Goal: Transaction & Acquisition: Purchase product/service

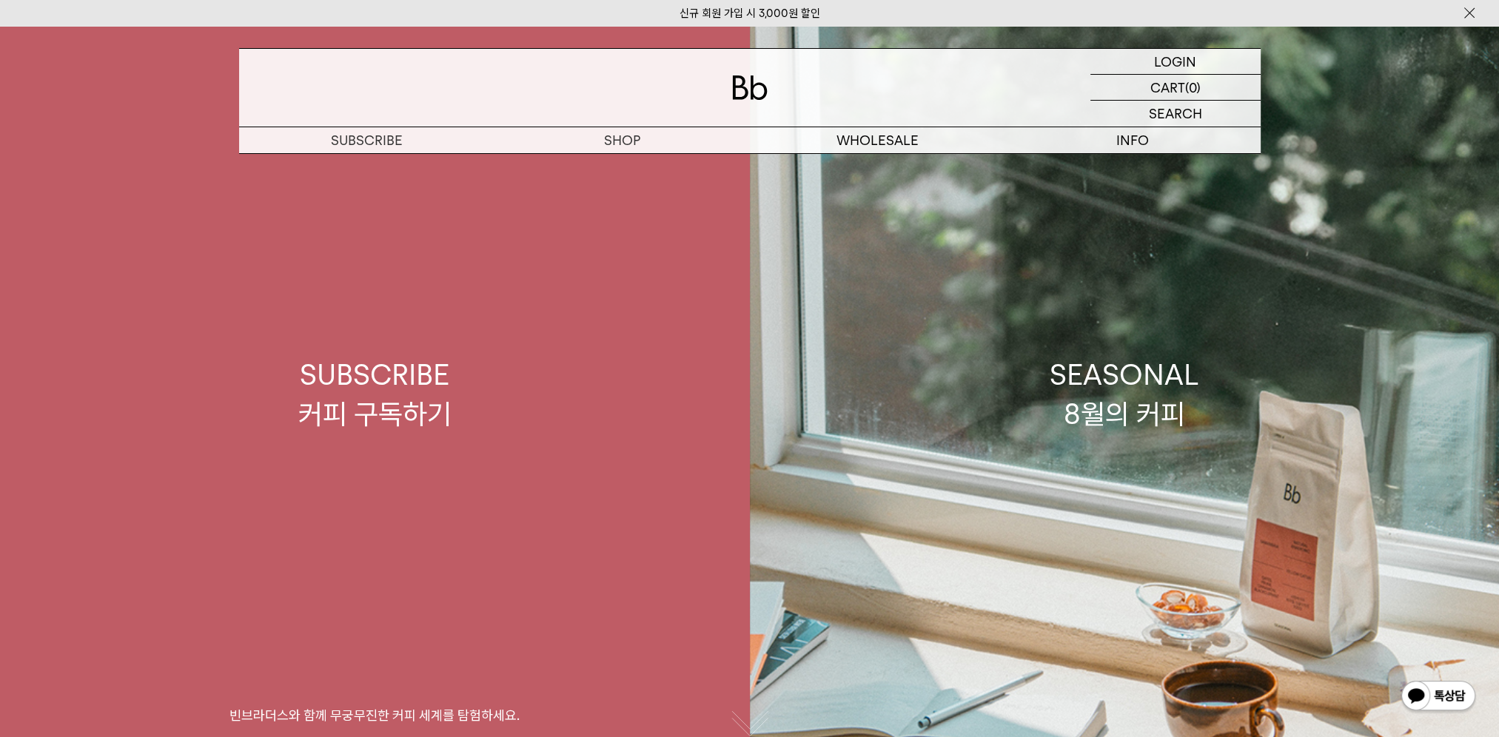
click at [0, 0] on p "숍" at bounding box center [0, 0] width 0 height 0
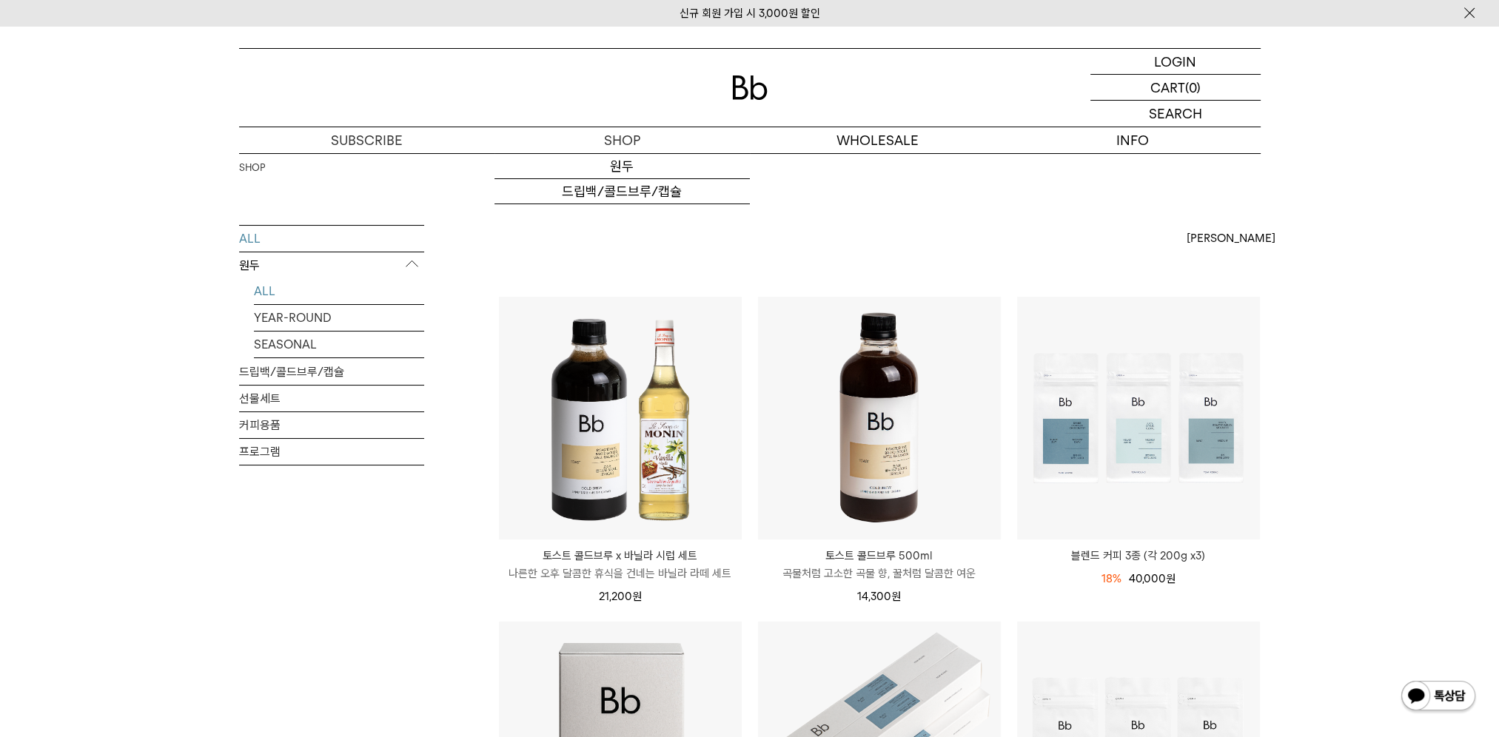
click at [272, 291] on link "ALL" at bounding box center [339, 291] width 170 height 26
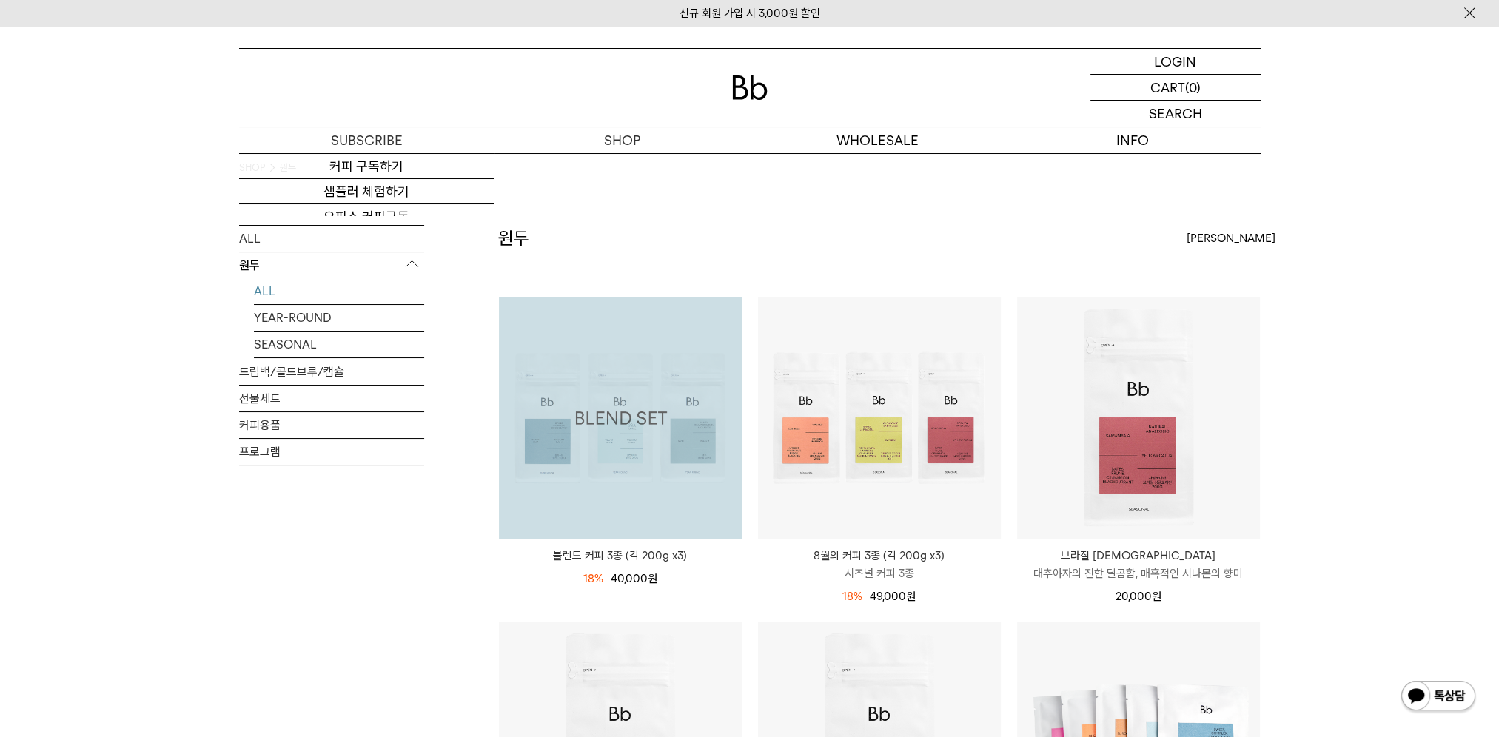
scroll to position [222, 0]
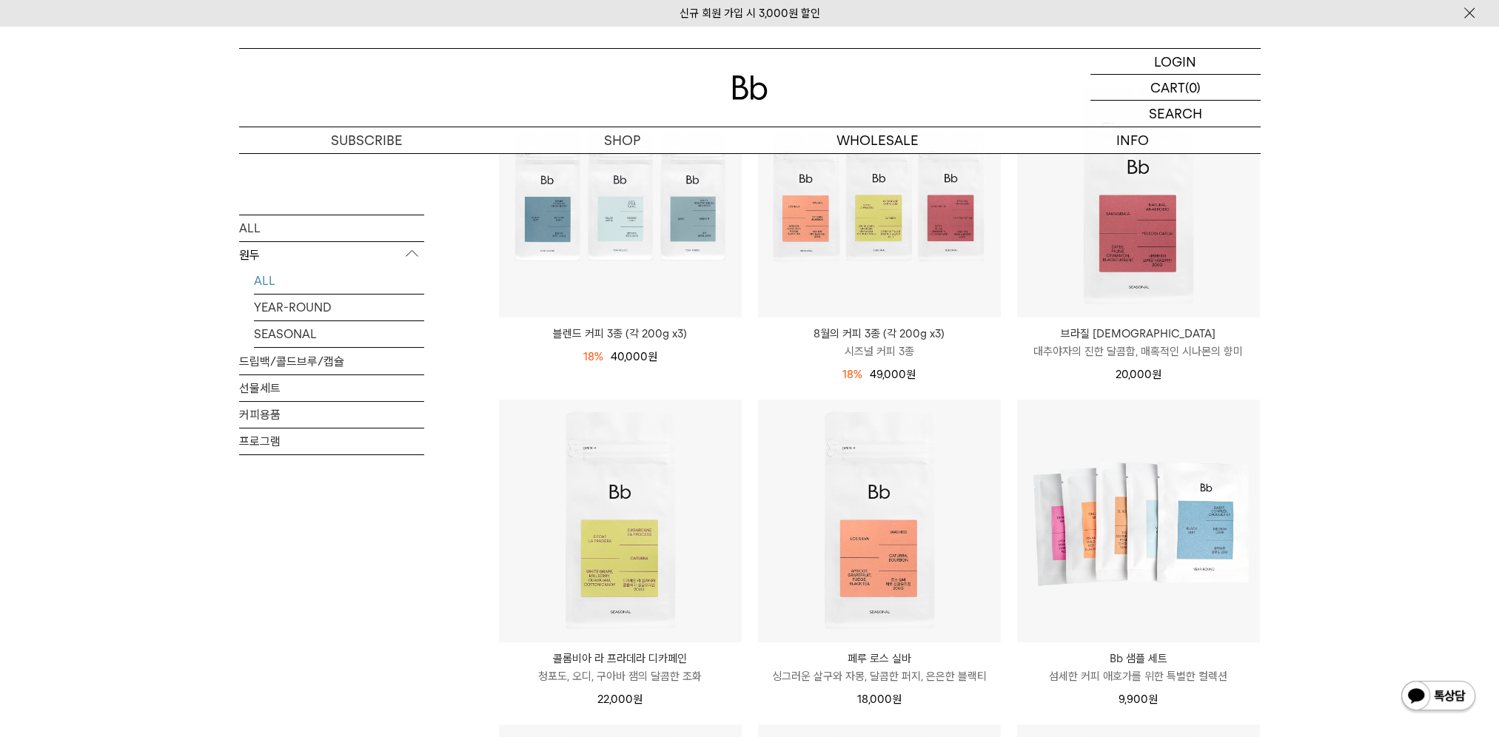
click at [1318, 388] on div "SHOP 원두 ALL 원두 ALL YEAR-ROUND SEASONAL 드립백/콜드브루/캡슐 선물세트 커피용품 프로그램 원두 [PERSON_NA…" at bounding box center [749, 726] width 1499 height 1591
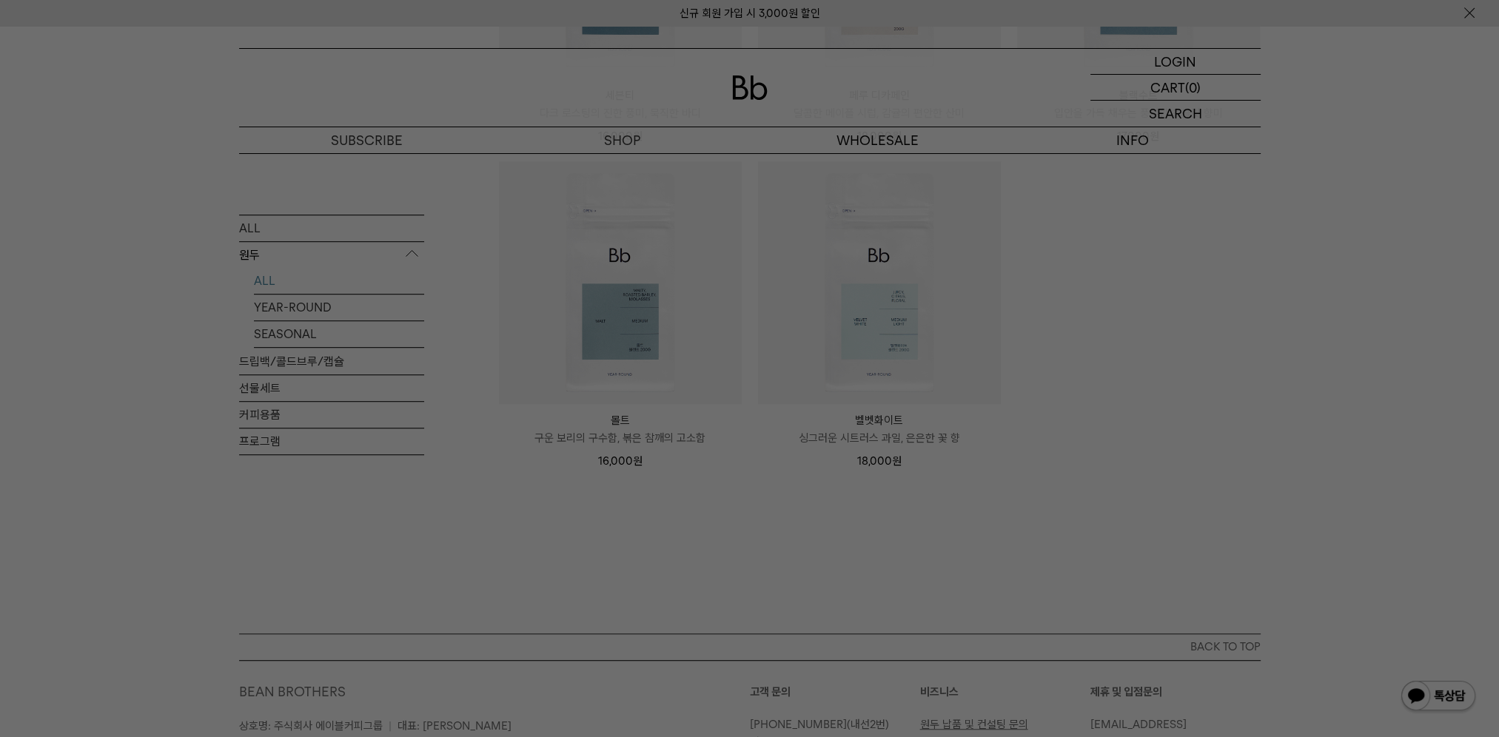
scroll to position [1185, 0]
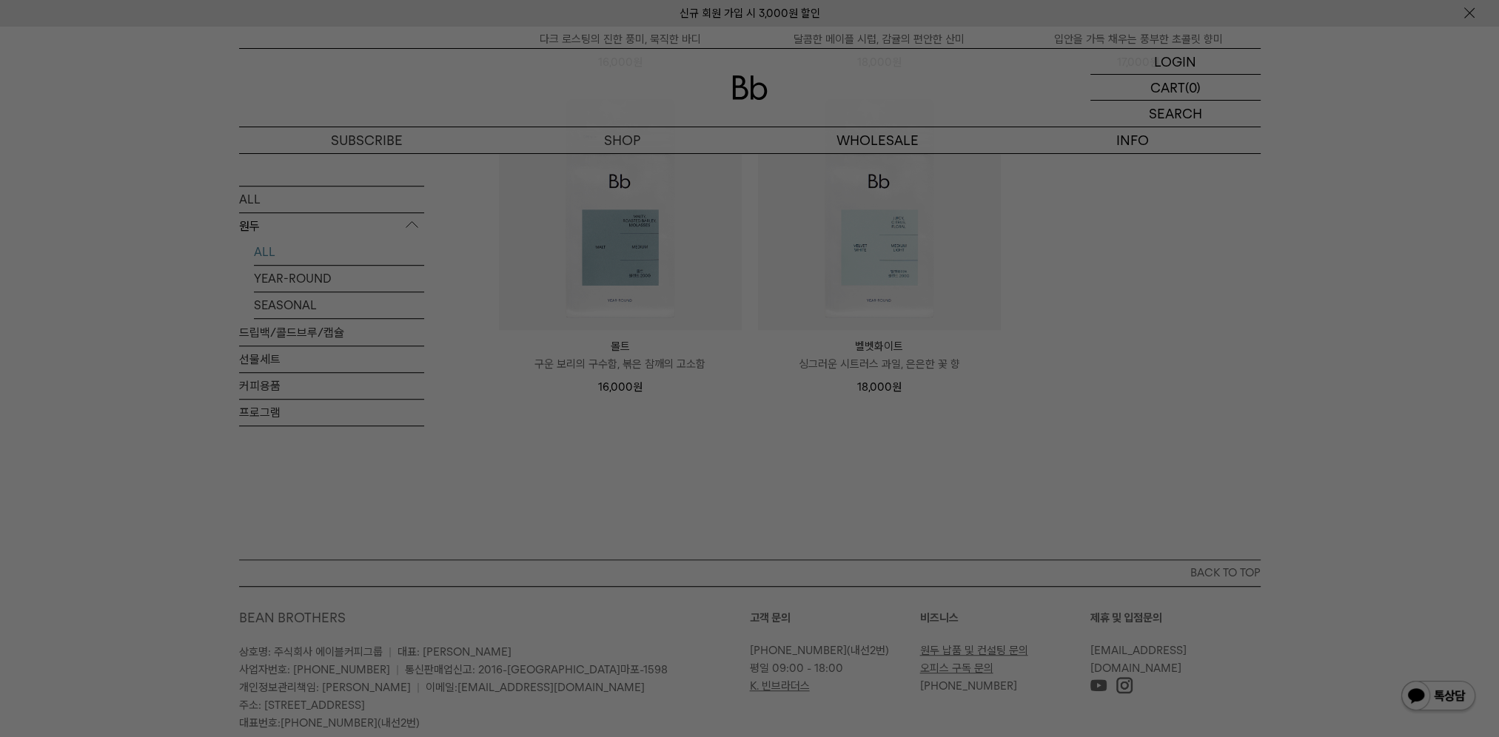
click at [1011, 506] on div at bounding box center [749, 368] width 1499 height 737
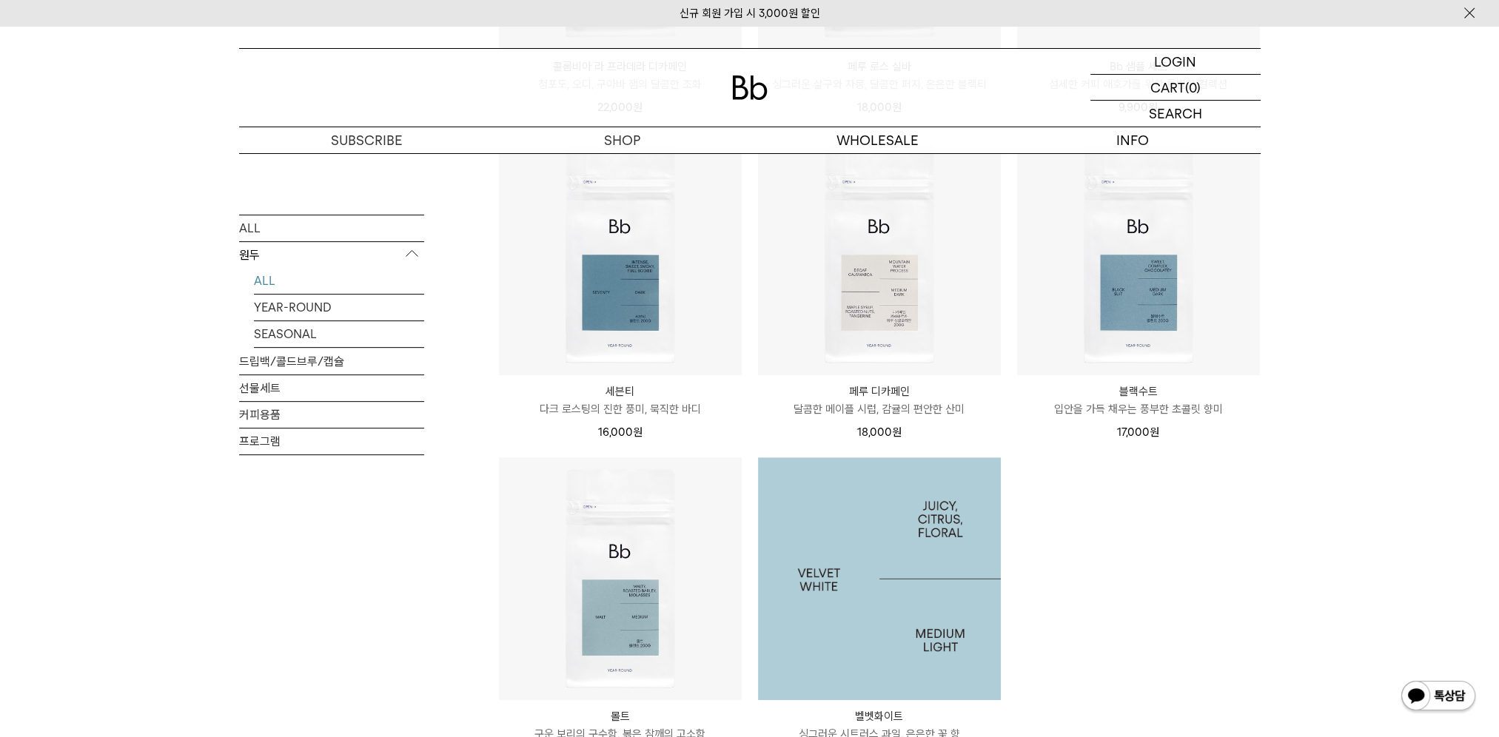
scroll to position [370, 0]
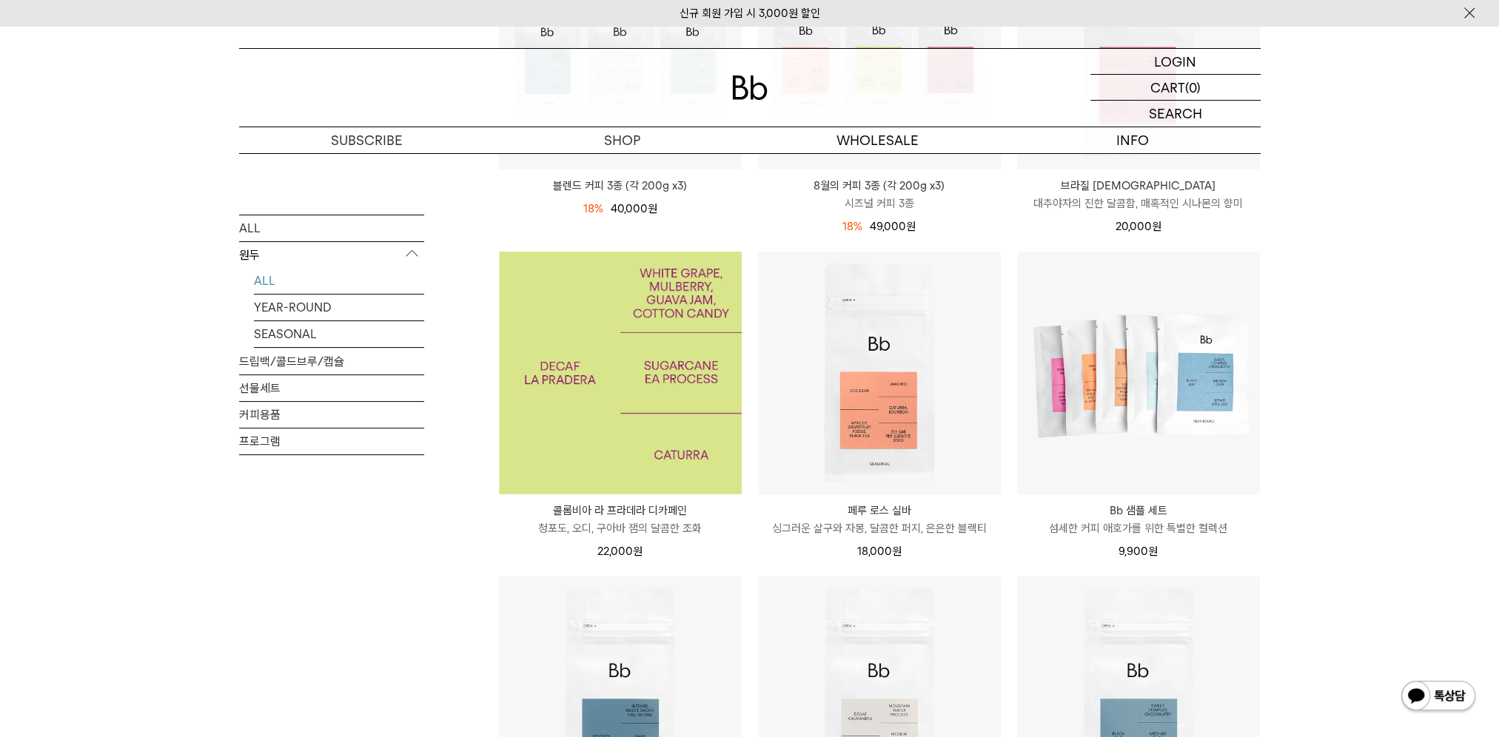
click at [586, 455] on img at bounding box center [620, 373] width 243 height 243
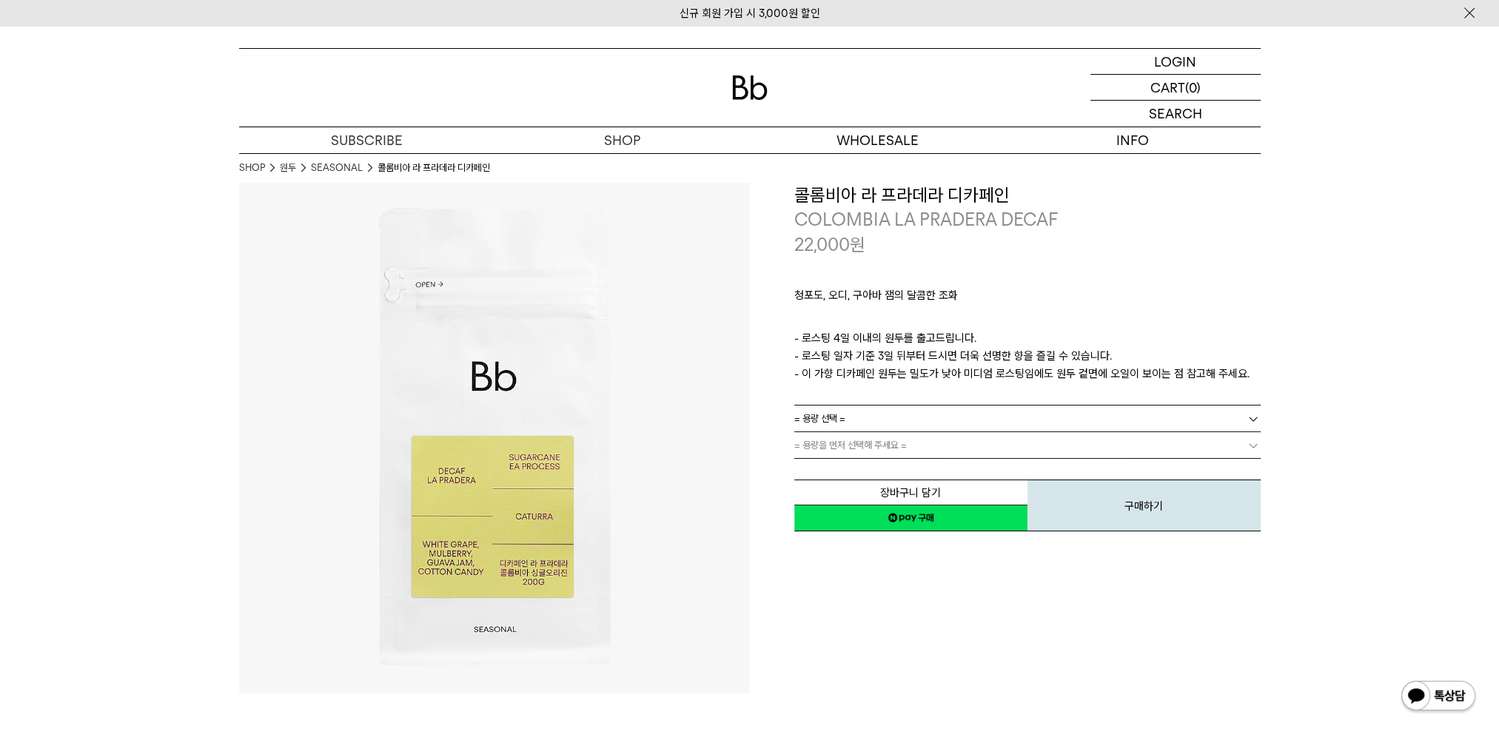
click at [863, 414] on link "= 용량 선택 =" at bounding box center [1027, 419] width 466 height 26
click at [832, 448] on li "200g" at bounding box center [1035, 445] width 452 height 27
click at [883, 447] on link "= 분쇄도 선택 =" at bounding box center [1027, 445] width 466 height 26
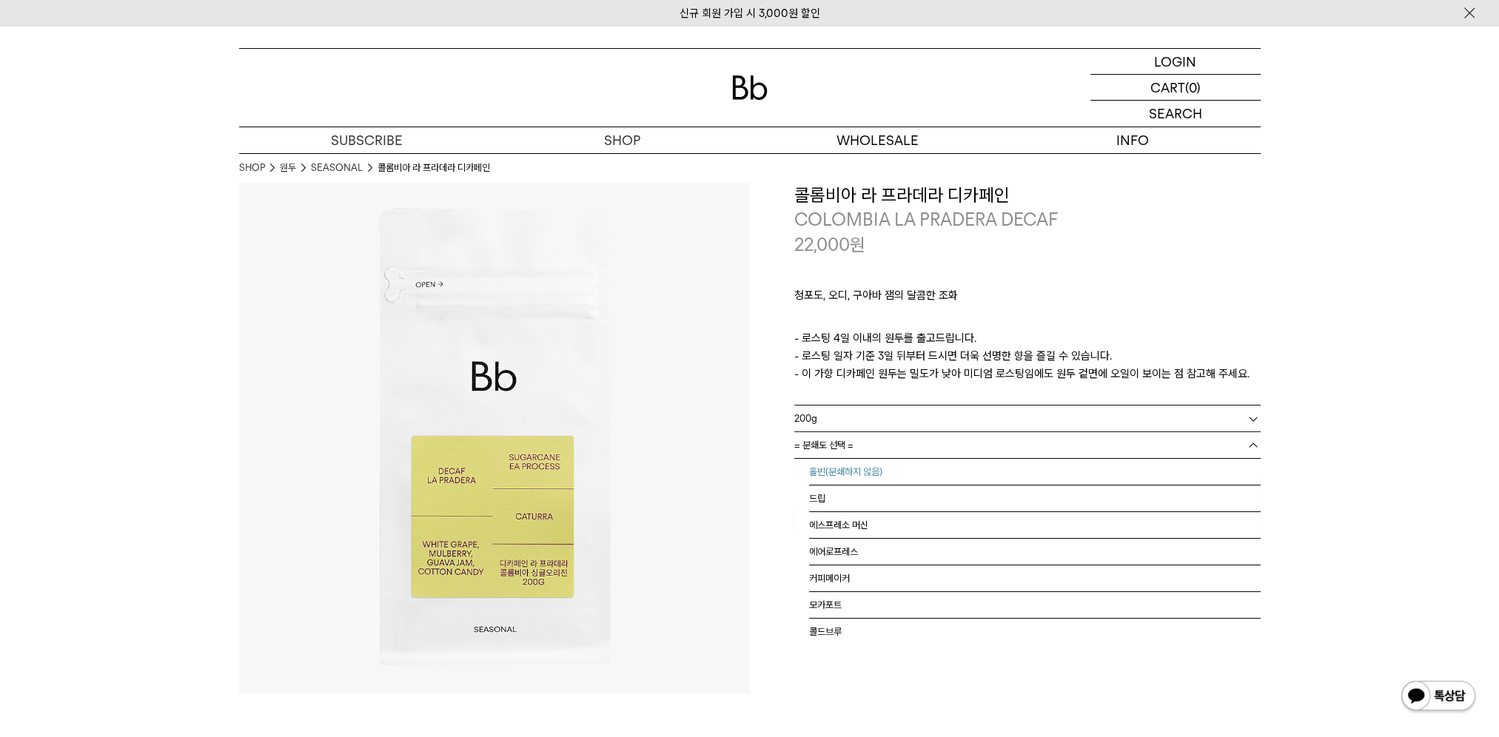
drag, startPoint x: 853, startPoint y: 472, endPoint x: 859, endPoint y: 480, distance: 9.5
click at [853, 477] on li "홀빈(분쇄하지 않음)" at bounding box center [1035, 472] width 452 height 27
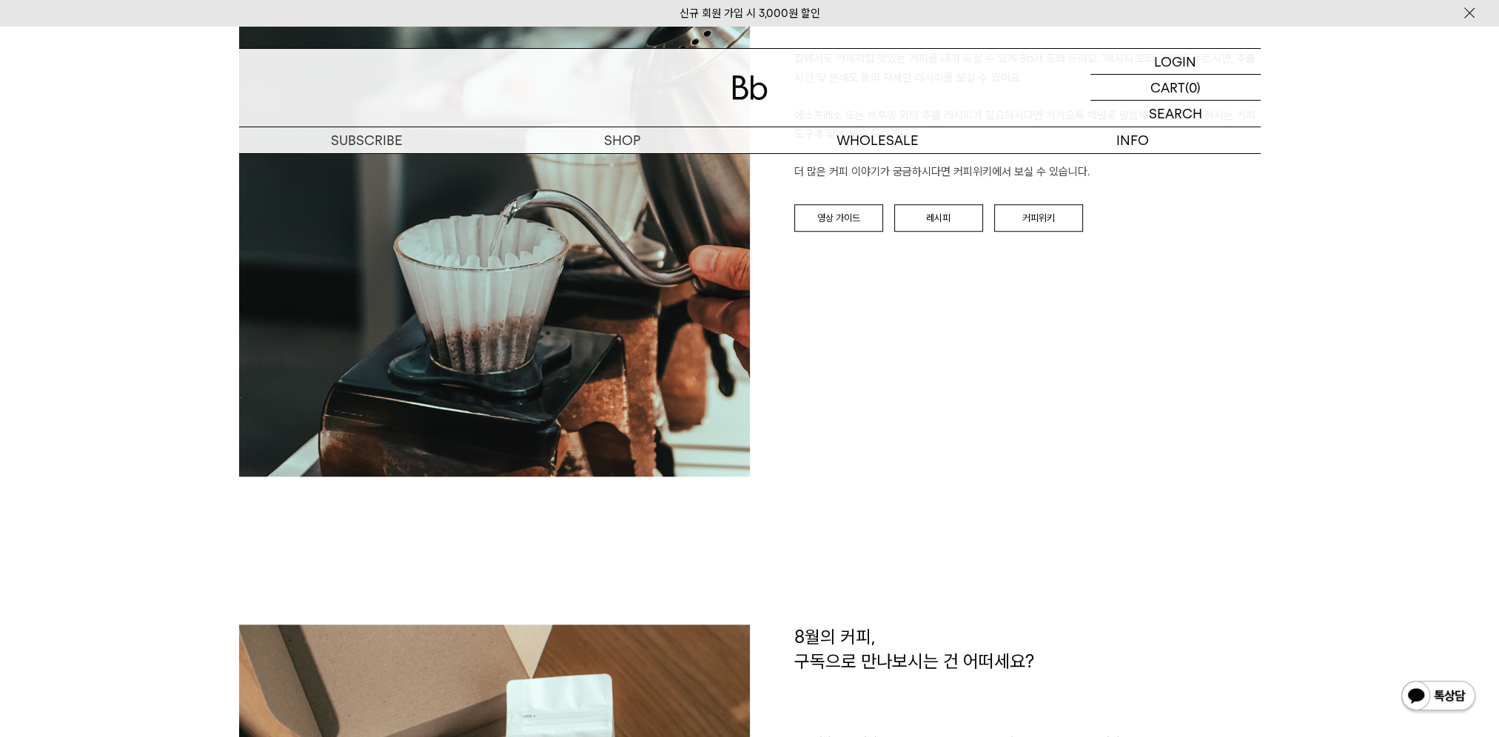
scroll to position [1851, 0]
